Goal: Transaction & Acquisition: Purchase product/service

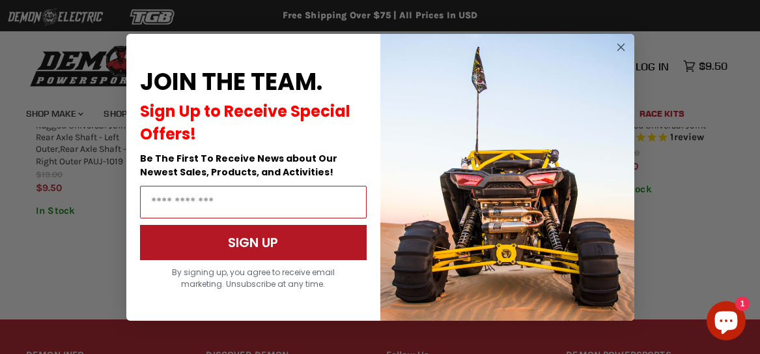
scroll to position [1205, 0]
